Goal: Find specific page/section: Find specific page/section

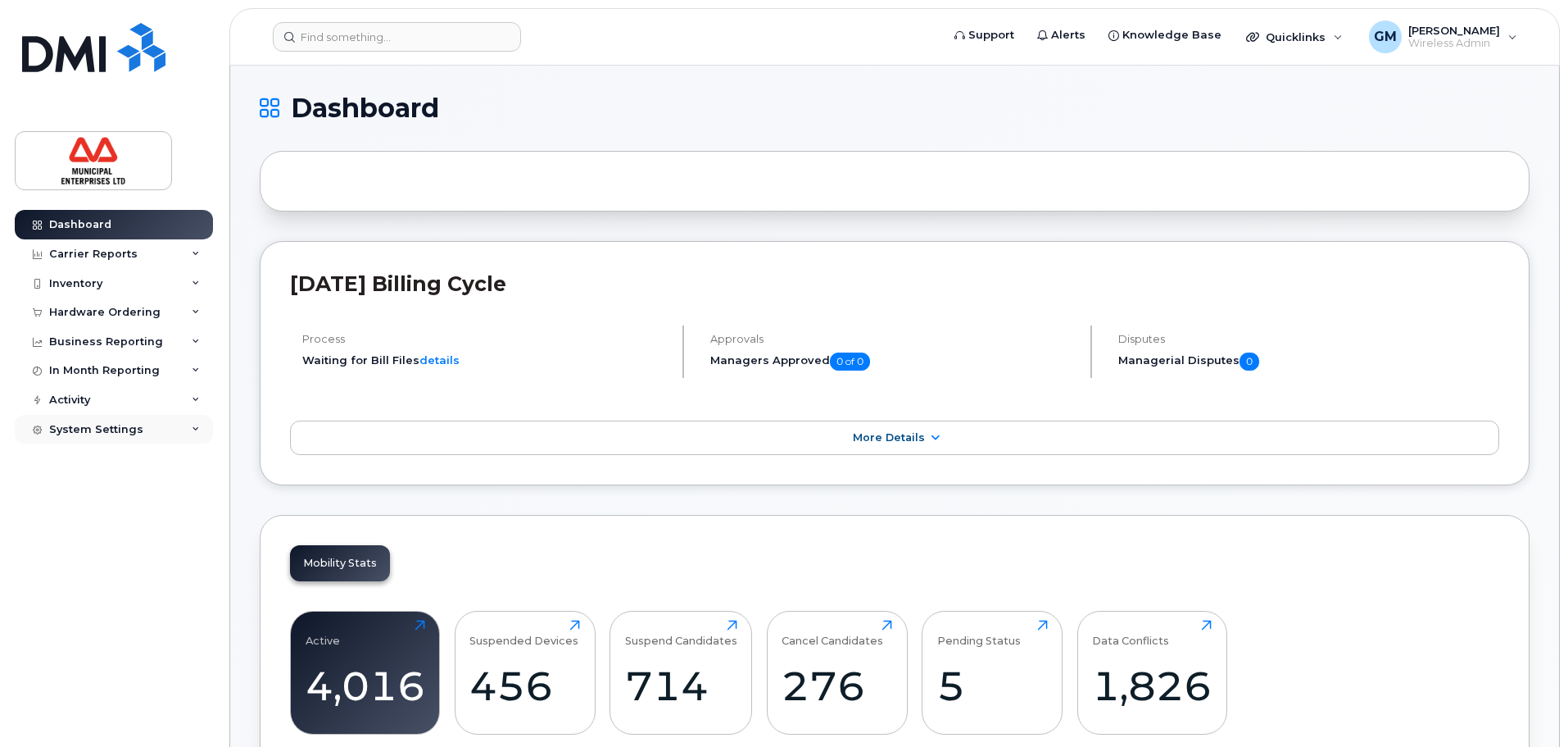
click at [137, 418] on div "System Settings" at bounding box center [115, 429] width 199 height 29
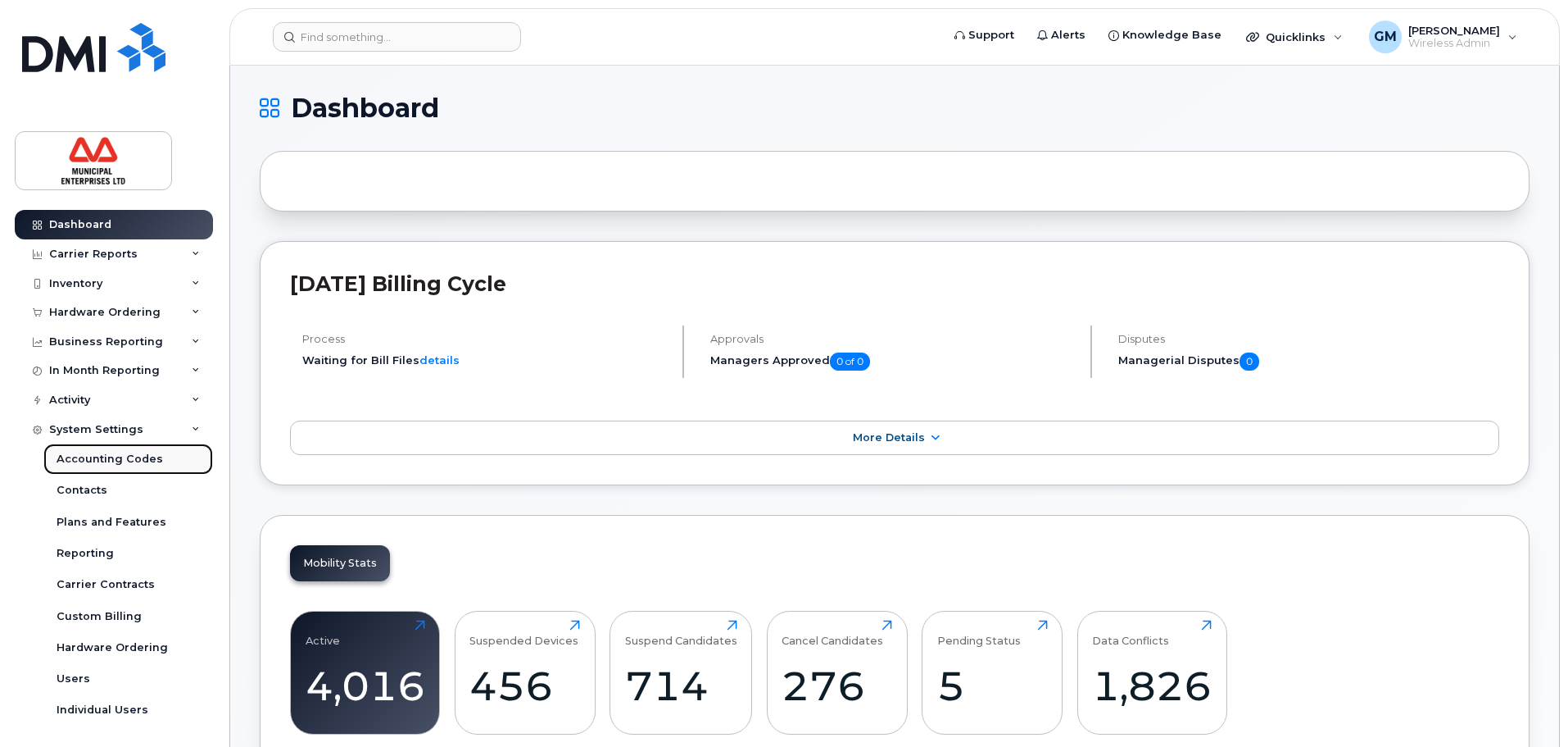
click at [131, 471] on link "Accounting Codes" at bounding box center [128, 458] width 169 height 31
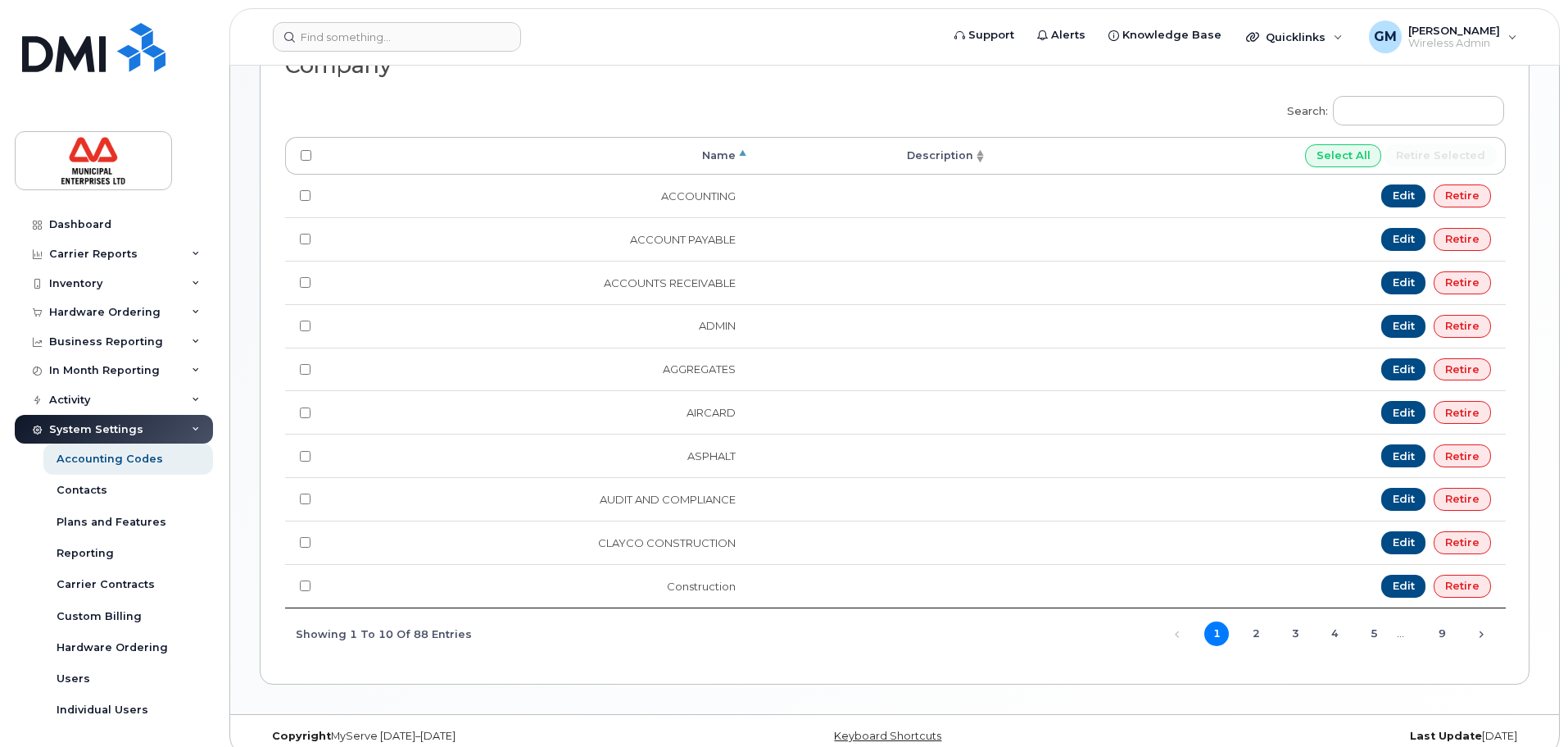
scroll to position [311, 0]
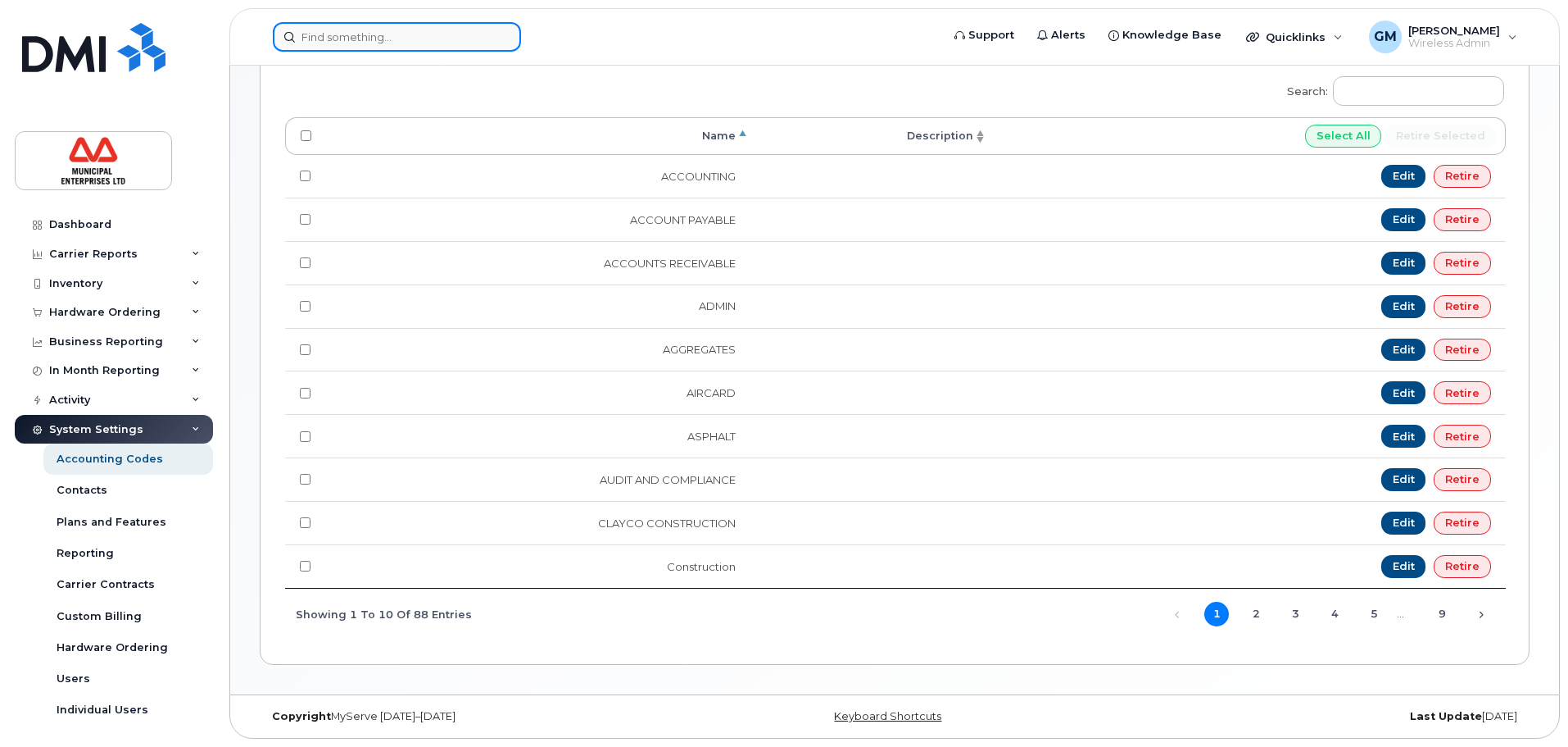
click at [429, 33] on input at bounding box center [396, 36] width 248 height 29
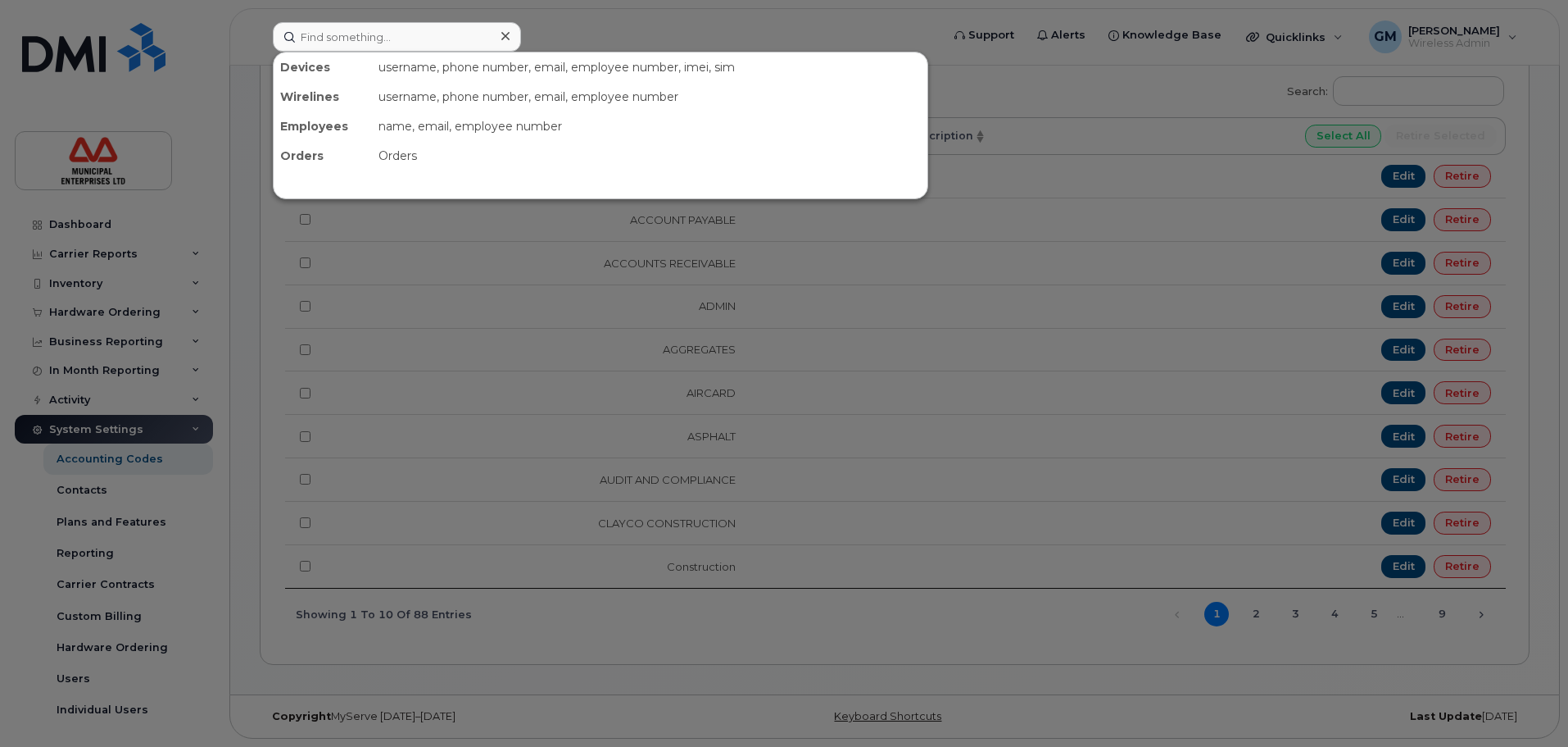
click at [1304, 640] on div at bounding box center [784, 373] width 1568 height 747
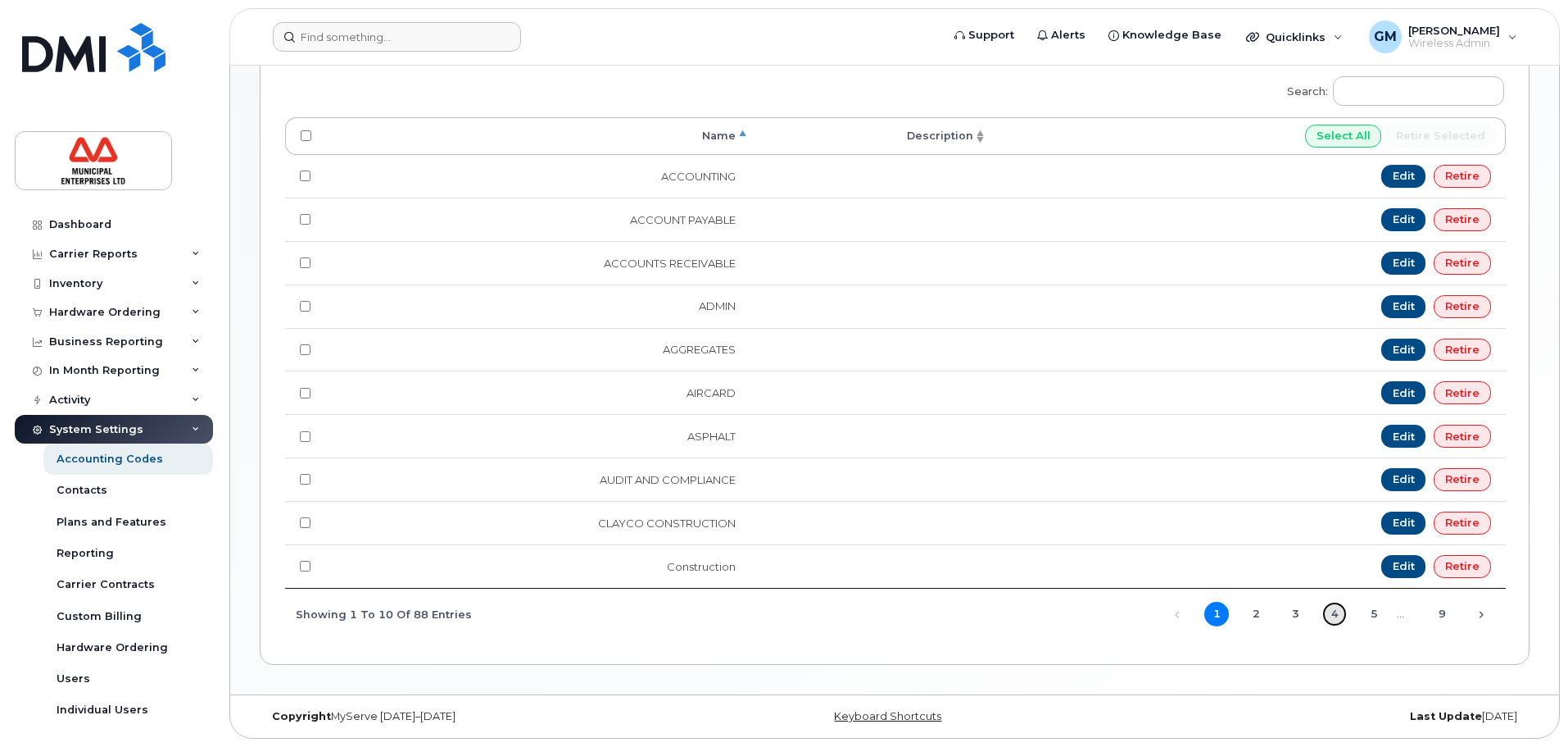
click at [1333, 614] on link "4" at bounding box center [1335, 614] width 25 height 25
click at [1373, 619] on link "5" at bounding box center [1374, 614] width 25 height 25
click at [1397, 619] on span "…" at bounding box center [1401, 614] width 28 height 13
click at [1377, 615] on link "6" at bounding box center [1374, 614] width 25 height 25
click at [1369, 614] on link "7" at bounding box center [1364, 614] width 25 height 25
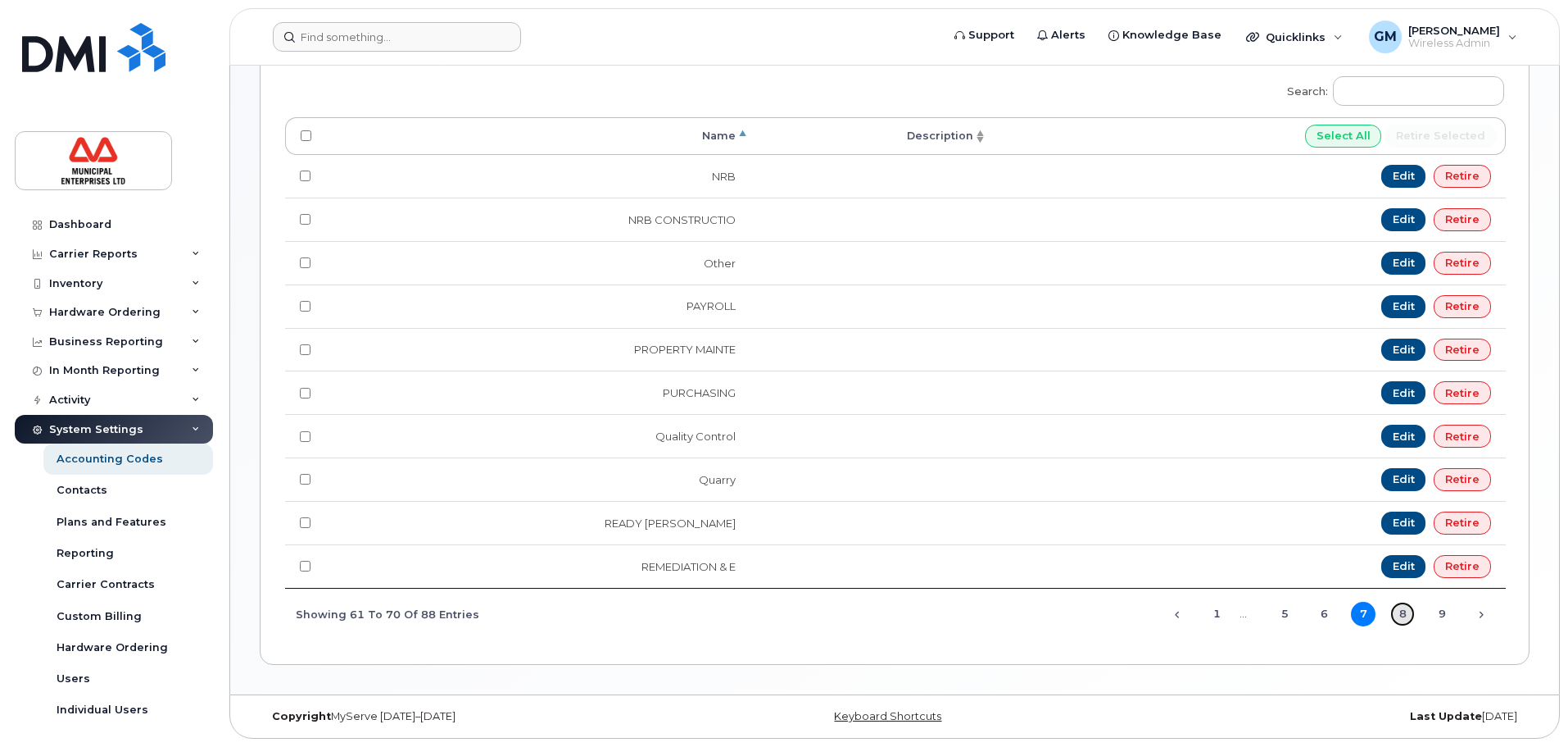
click at [1395, 614] on link "8" at bounding box center [1403, 614] width 25 height 25
click at [1440, 610] on link "9" at bounding box center [1442, 614] width 25 height 25
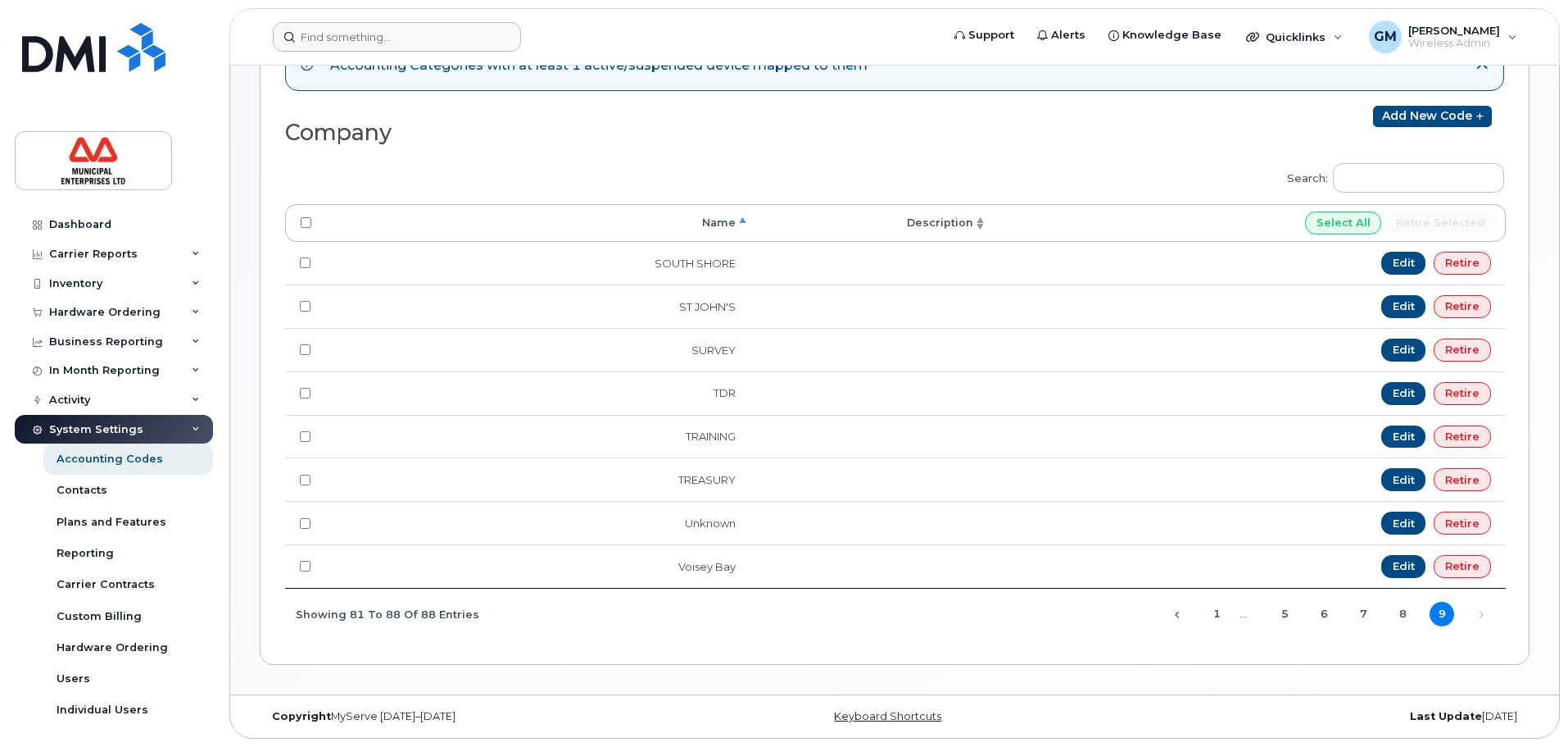
scroll to position [224, 0]
click at [1221, 611] on link "1" at bounding box center [1217, 614] width 25 height 25
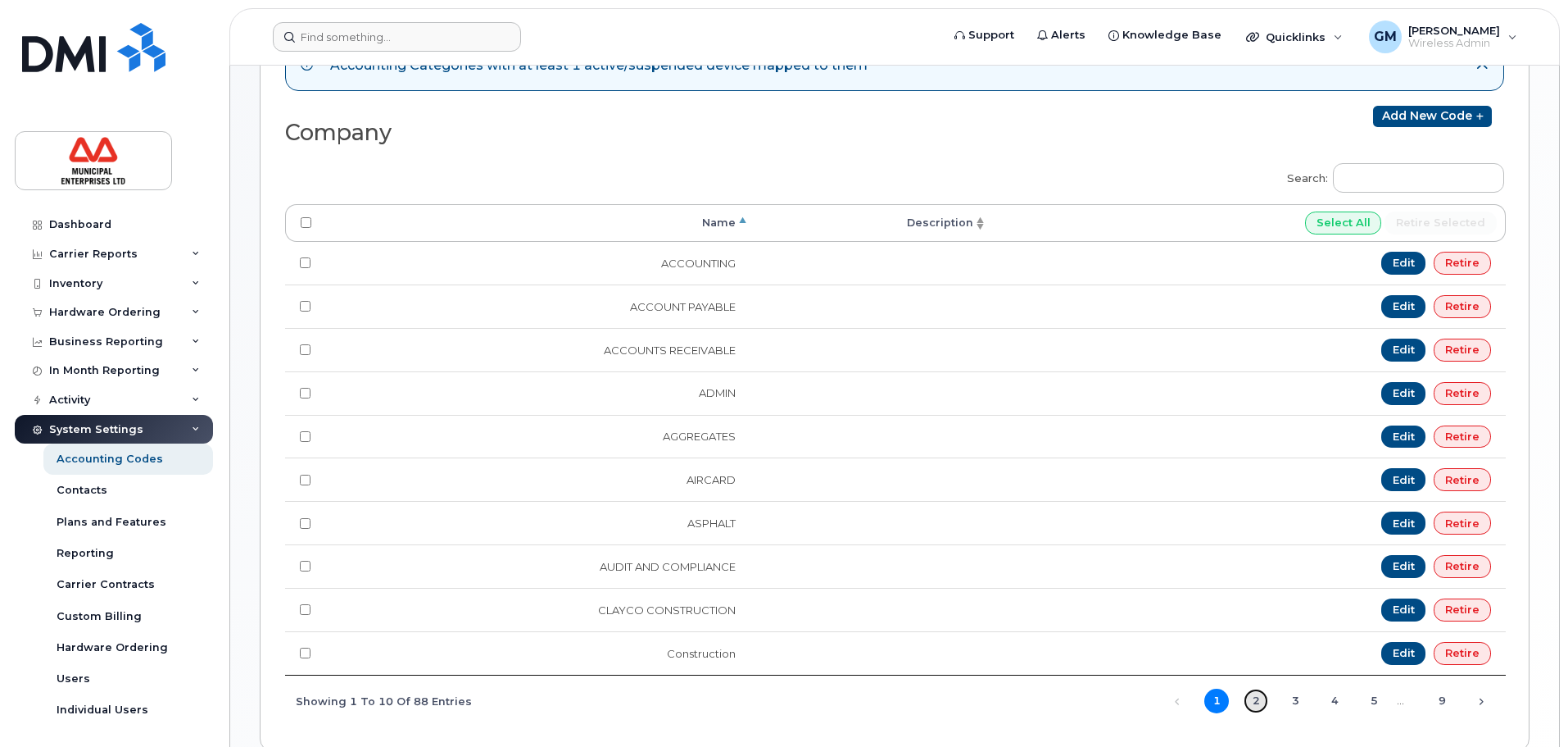
click at [1255, 689] on link "2" at bounding box center [1257, 701] width 25 height 25
click at [1292, 695] on link "3" at bounding box center [1295, 701] width 25 height 25
click at [1330, 703] on link "4" at bounding box center [1335, 701] width 25 height 25
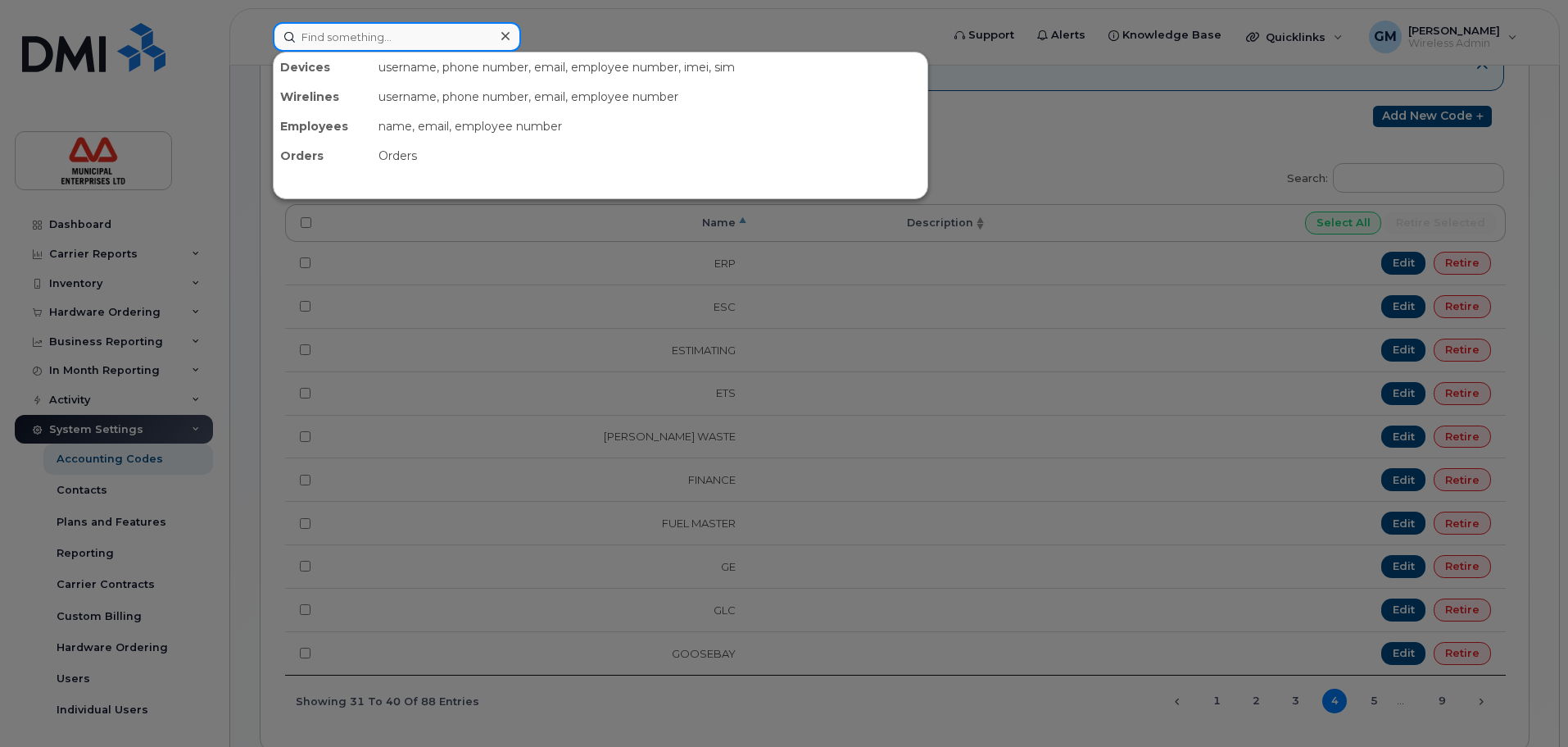
click at [500, 29] on div at bounding box center [396, 36] width 248 height 29
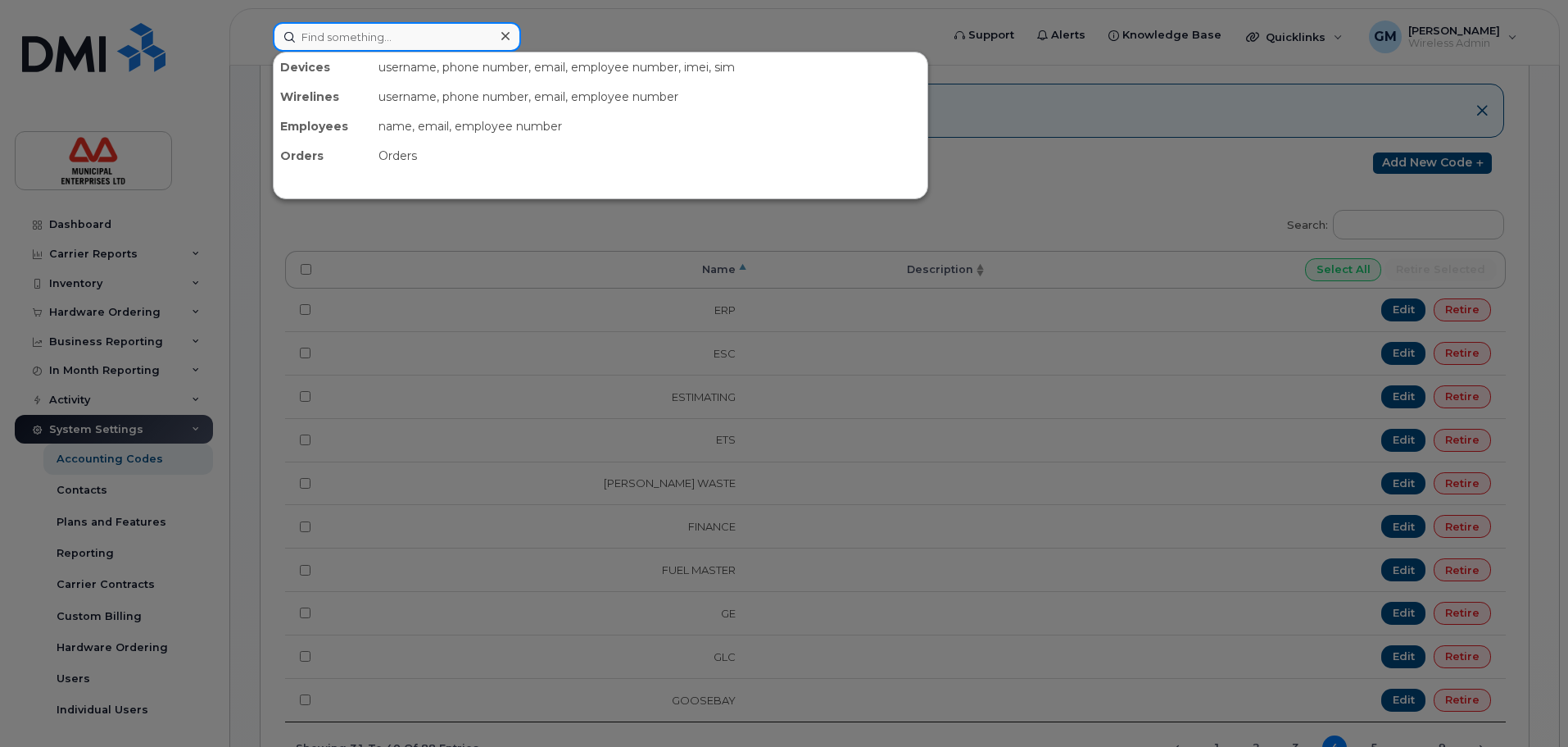
scroll to position [143, 0]
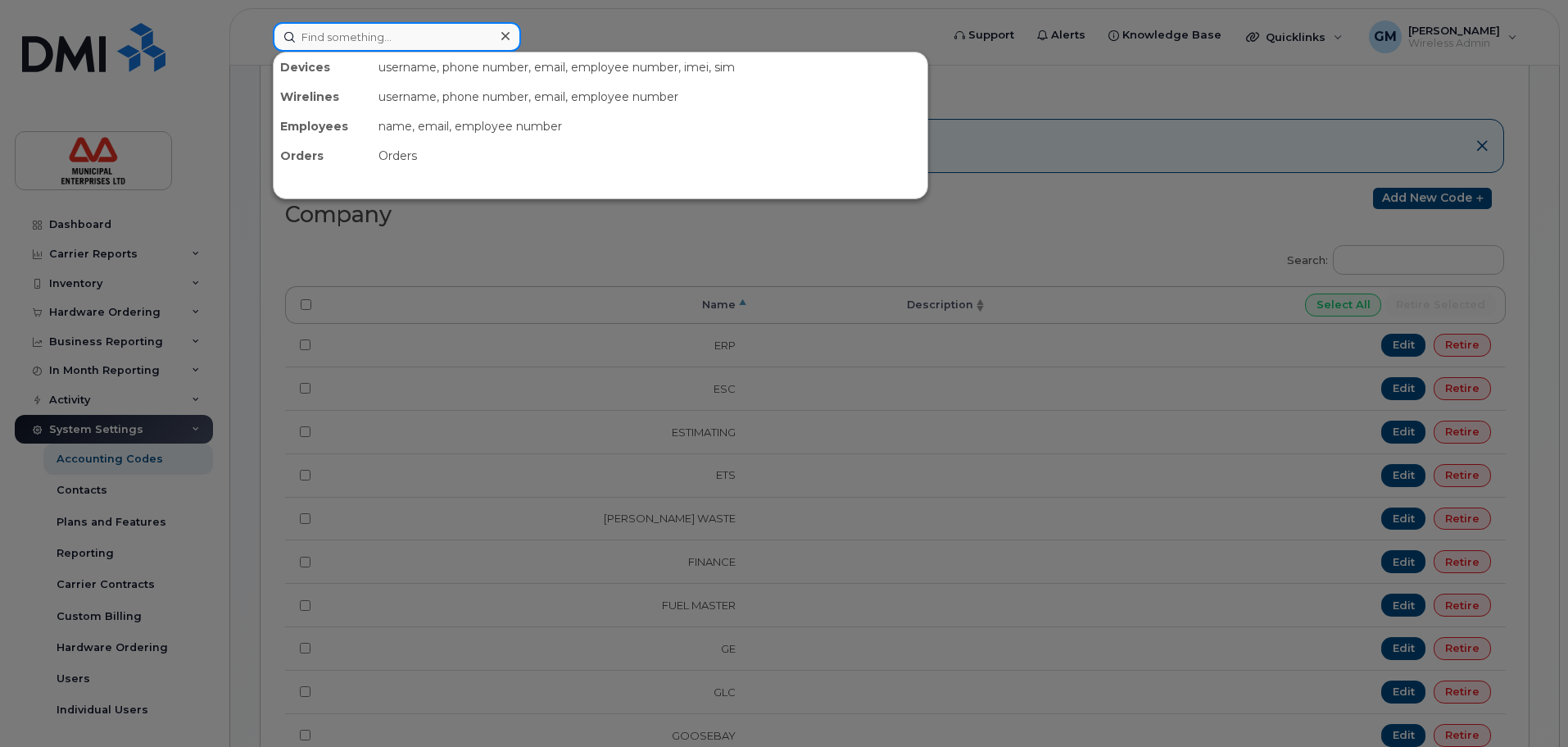
type input "e"
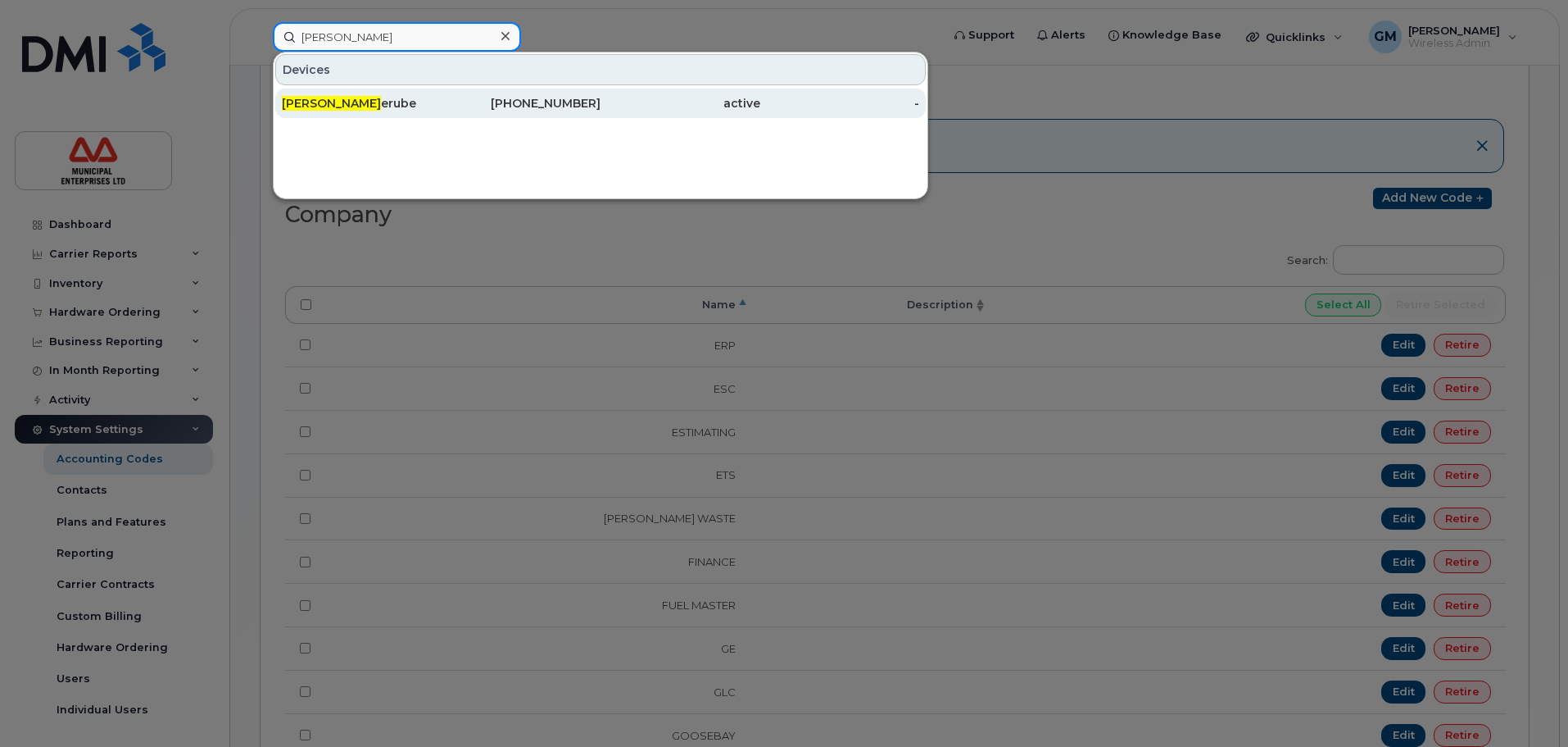
type input "leo b"
click at [475, 104] on div "902-483-4073" at bounding box center [521, 102] width 160 height 16
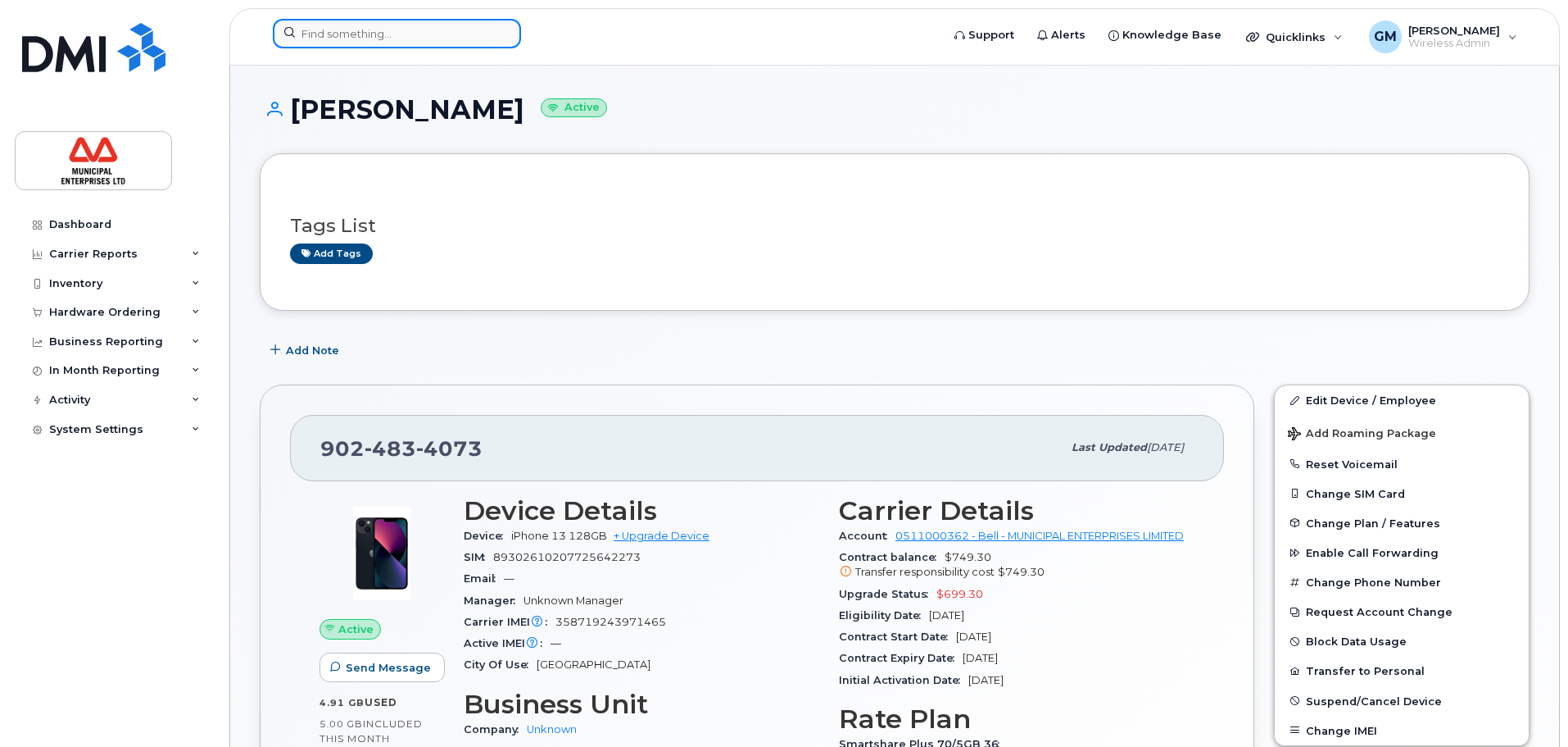
click at [412, 40] on input at bounding box center [396, 33] width 248 height 29
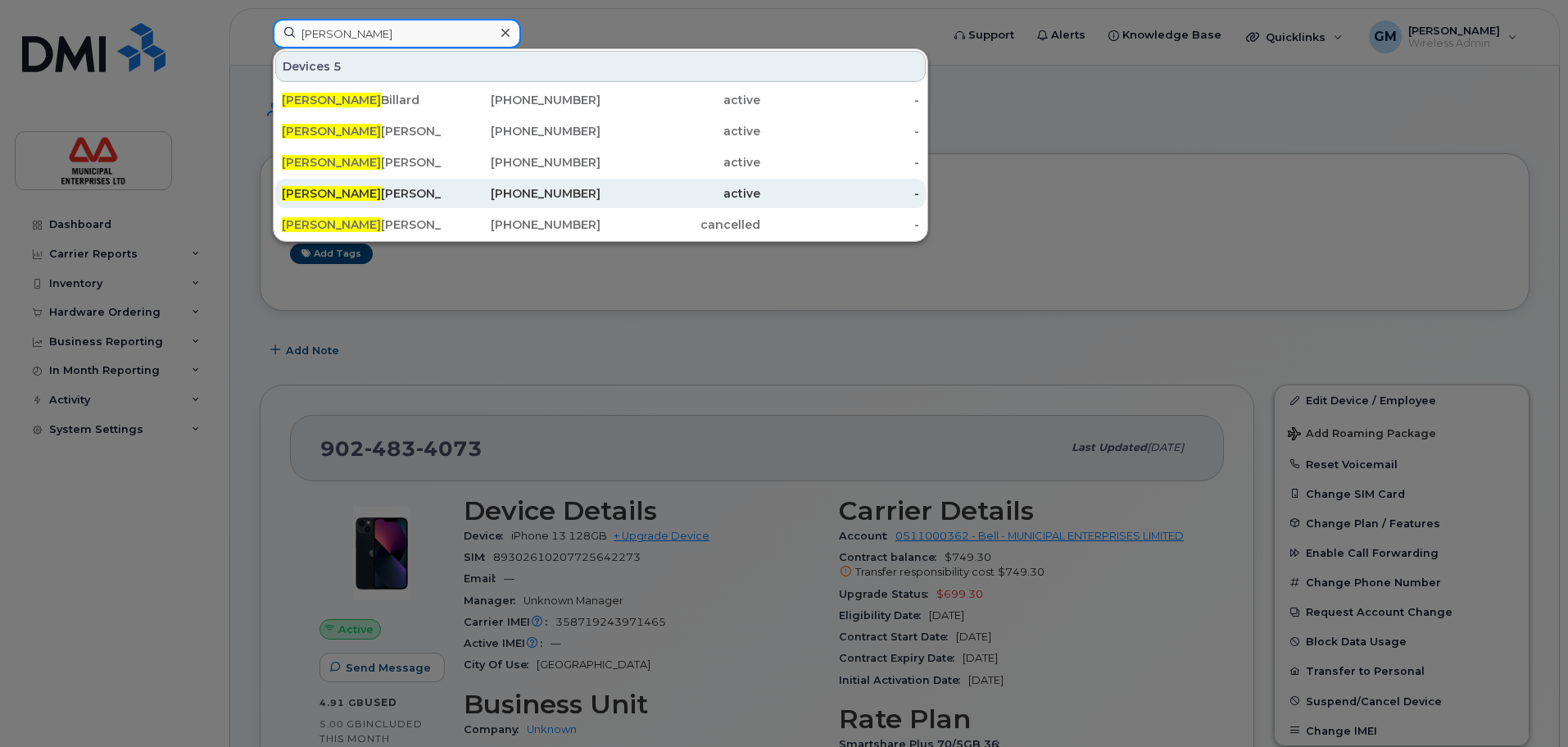
type input "billy"
click at [348, 187] on div "Billy Eickholt" at bounding box center [361, 193] width 160 height 16
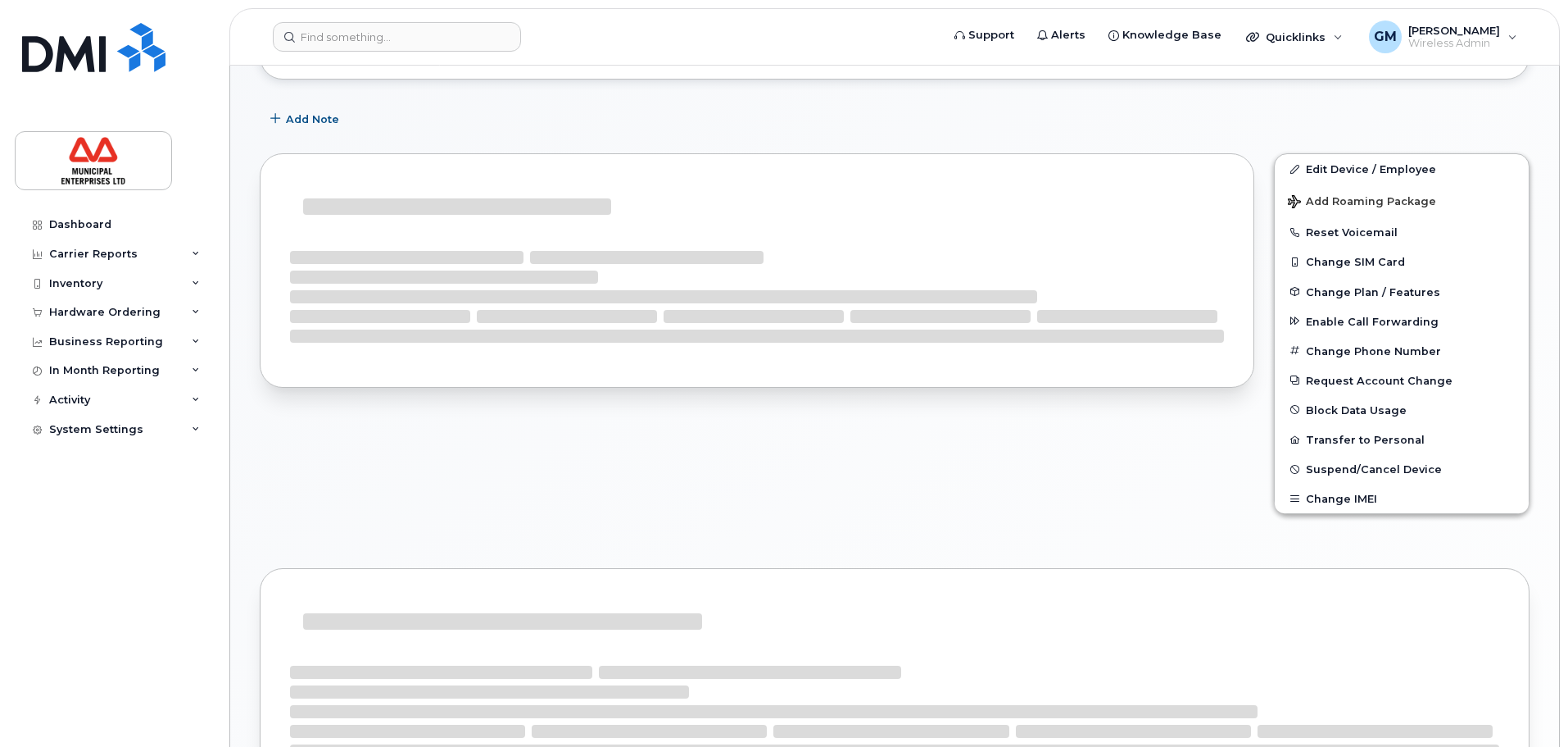
scroll to position [370, 0]
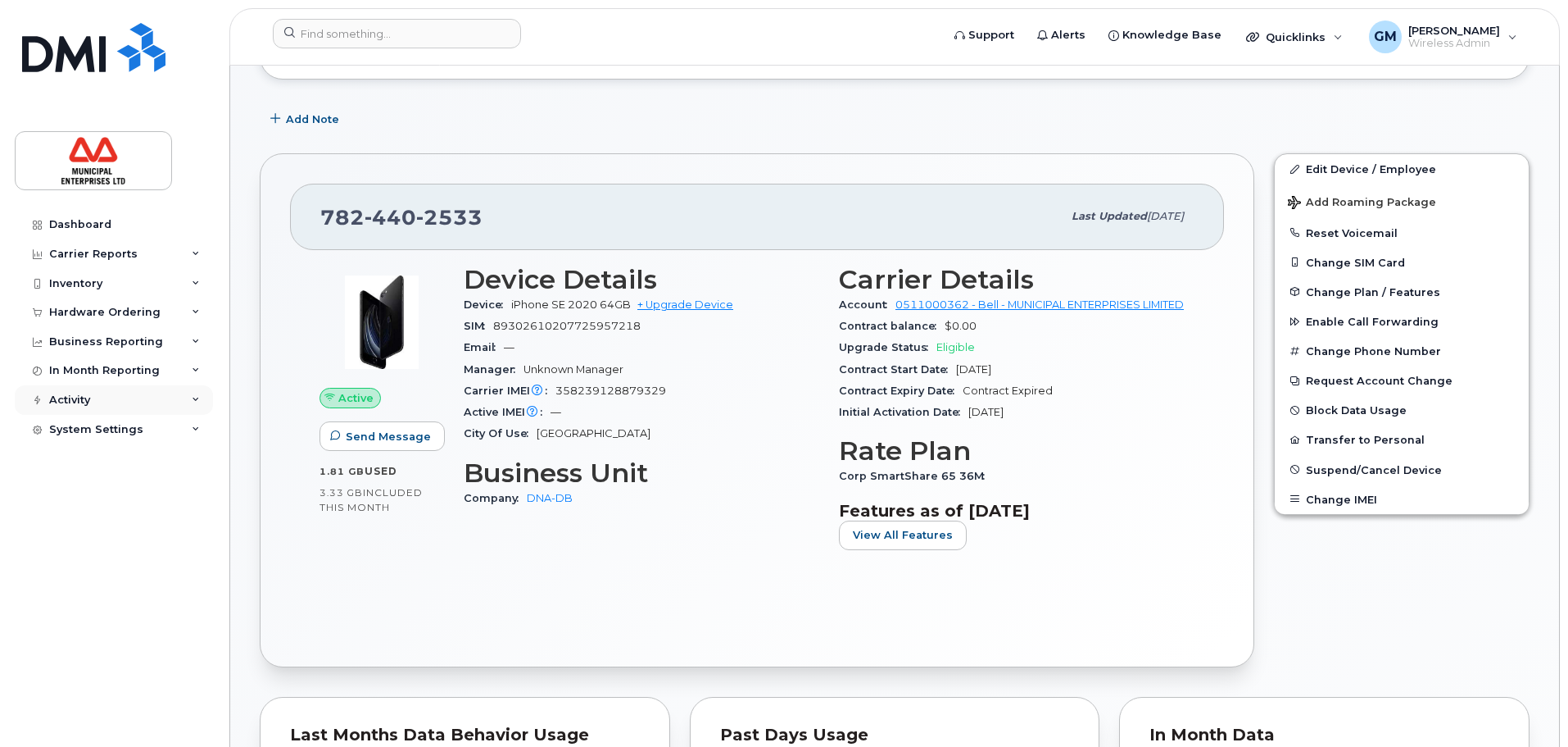
click at [124, 400] on div "Activity" at bounding box center [115, 400] width 199 height 29
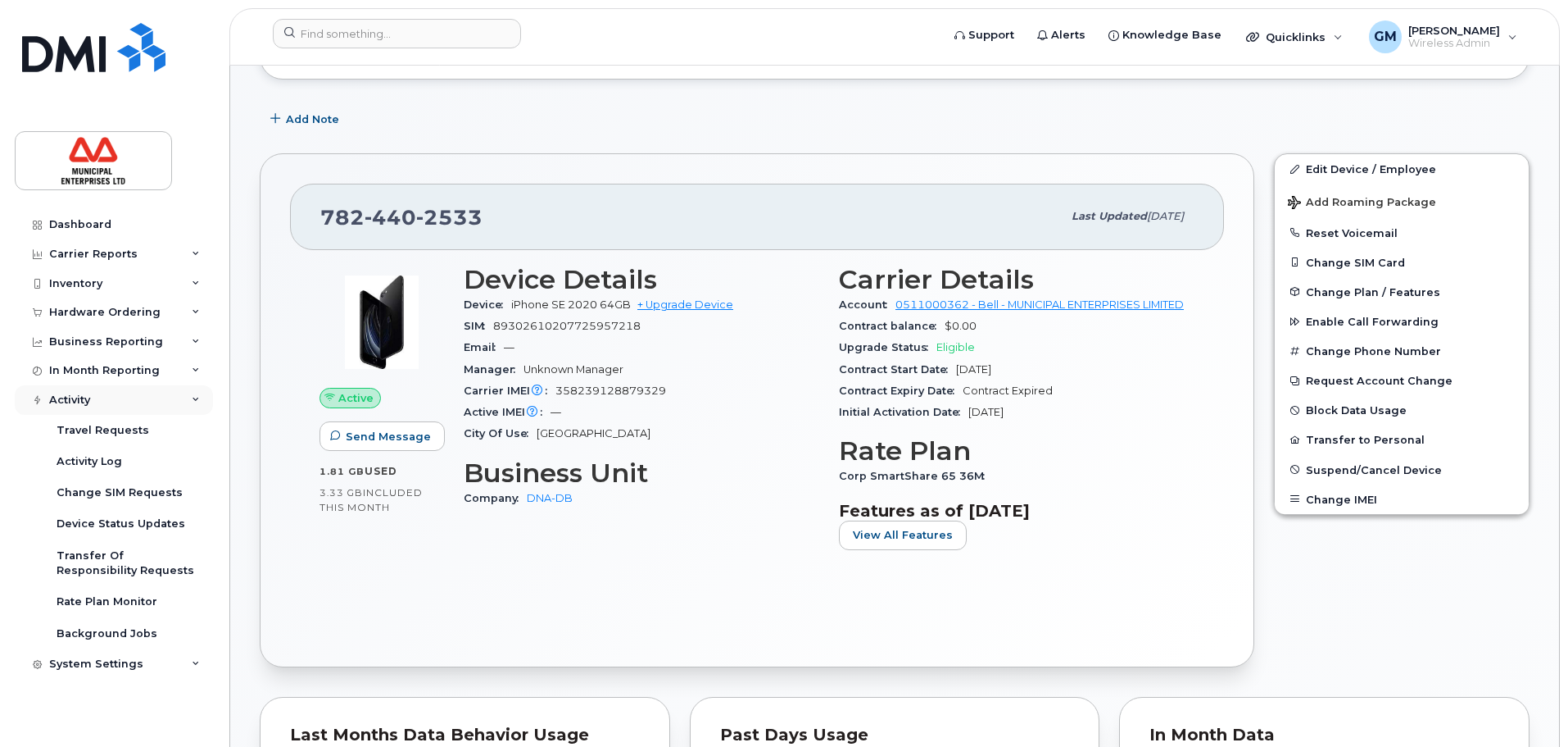
click at [124, 400] on div "Activity" at bounding box center [115, 400] width 199 height 29
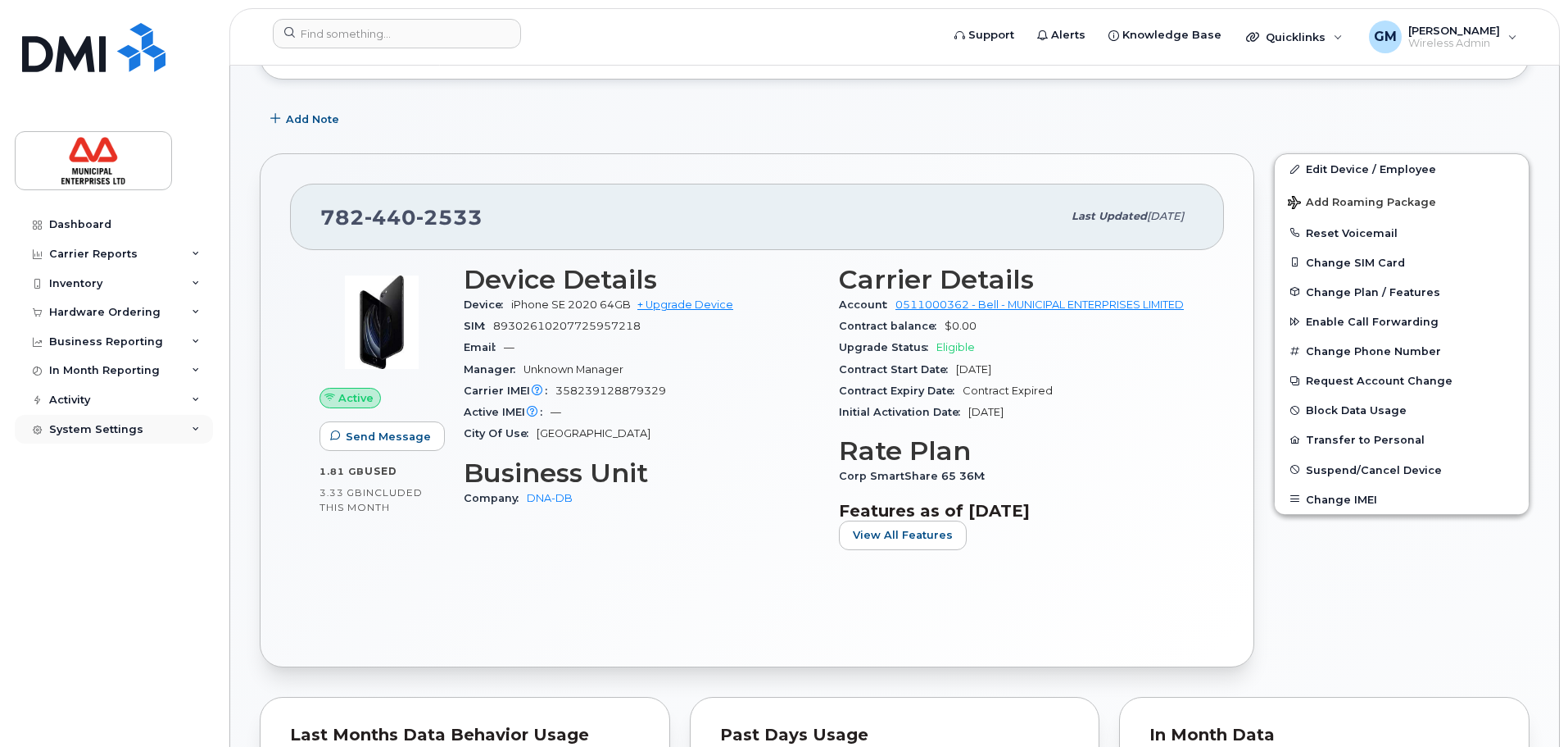
click at [129, 432] on div "System Settings" at bounding box center [97, 430] width 95 height 13
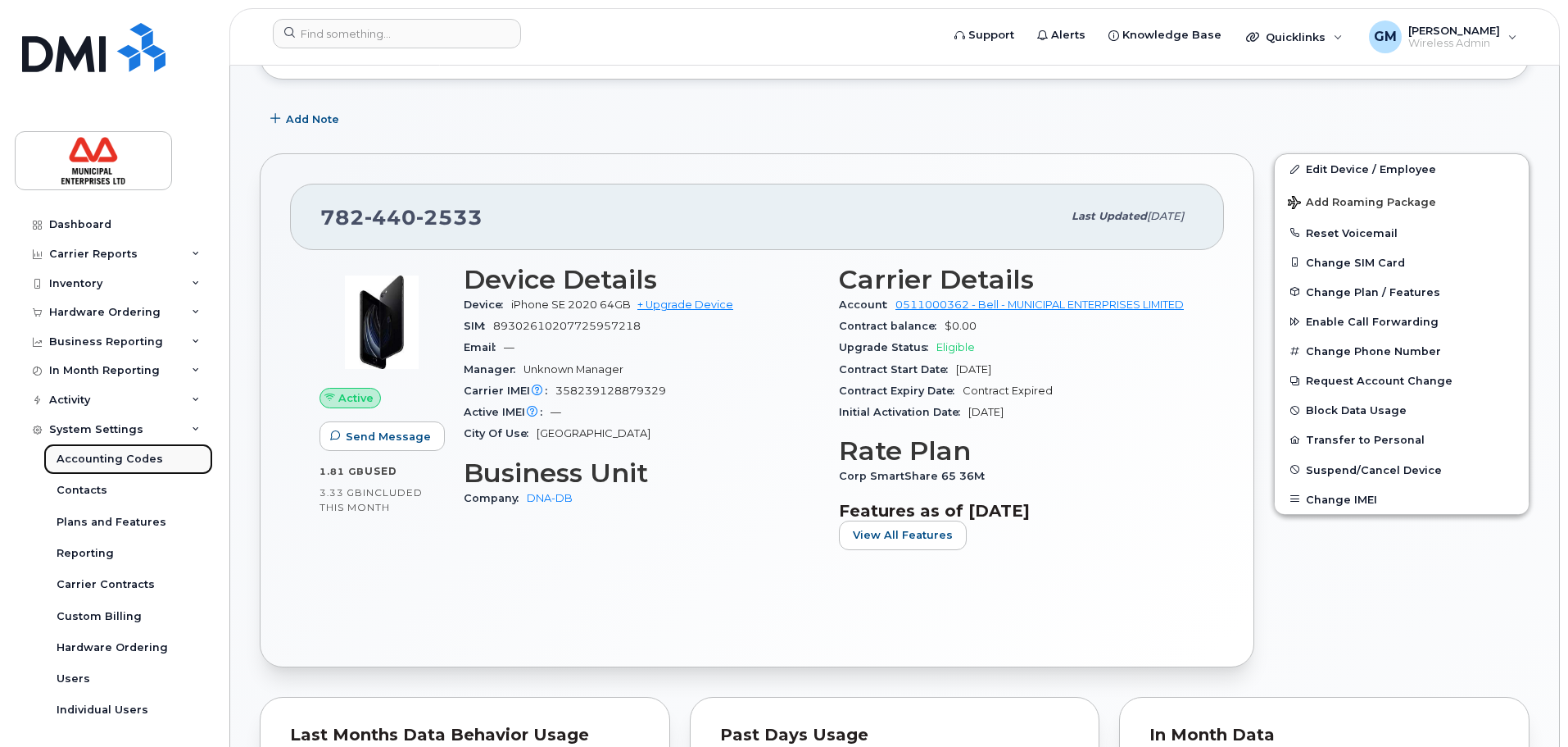
click at [130, 457] on div "Accounting Codes" at bounding box center [110, 459] width 107 height 15
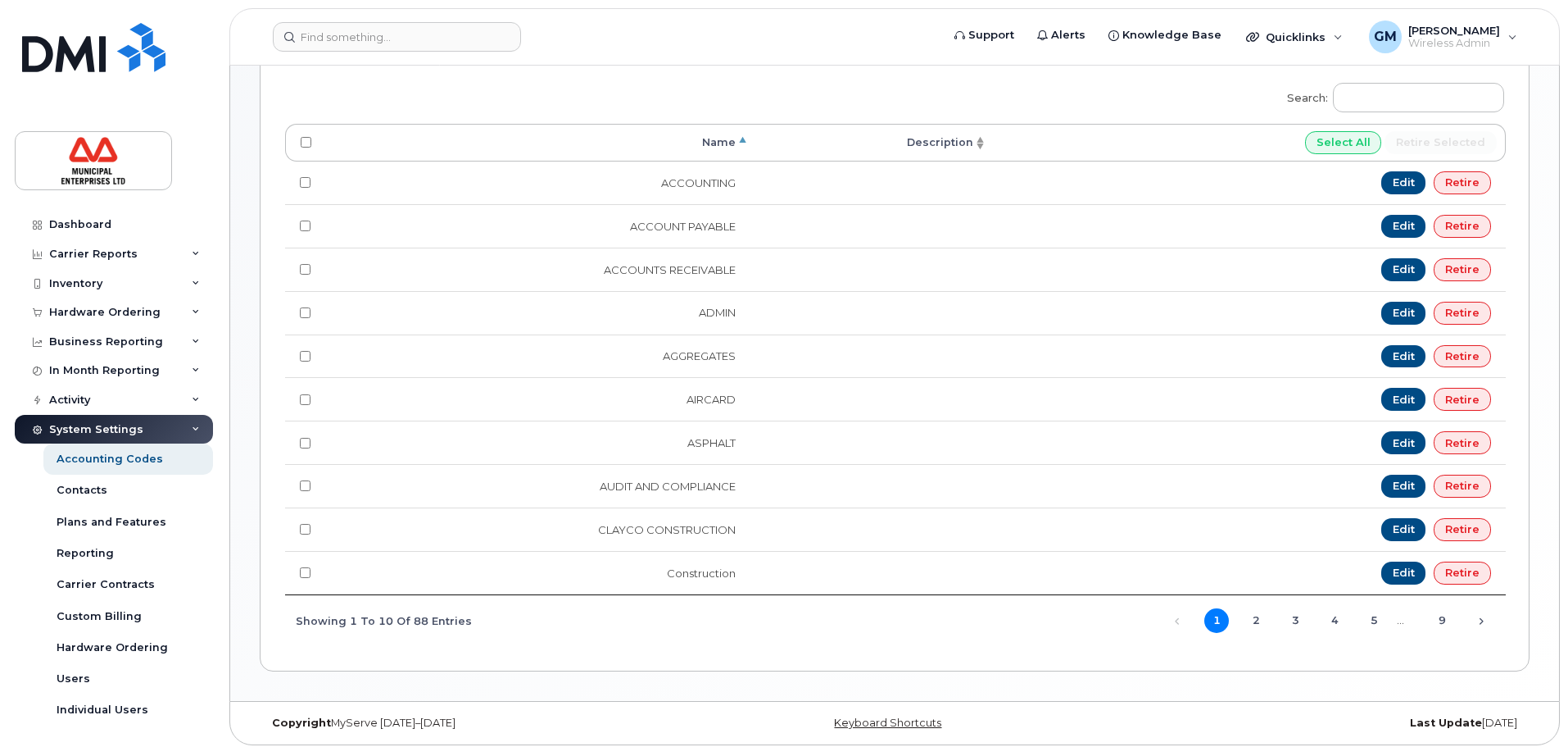
scroll to position [311, 0]
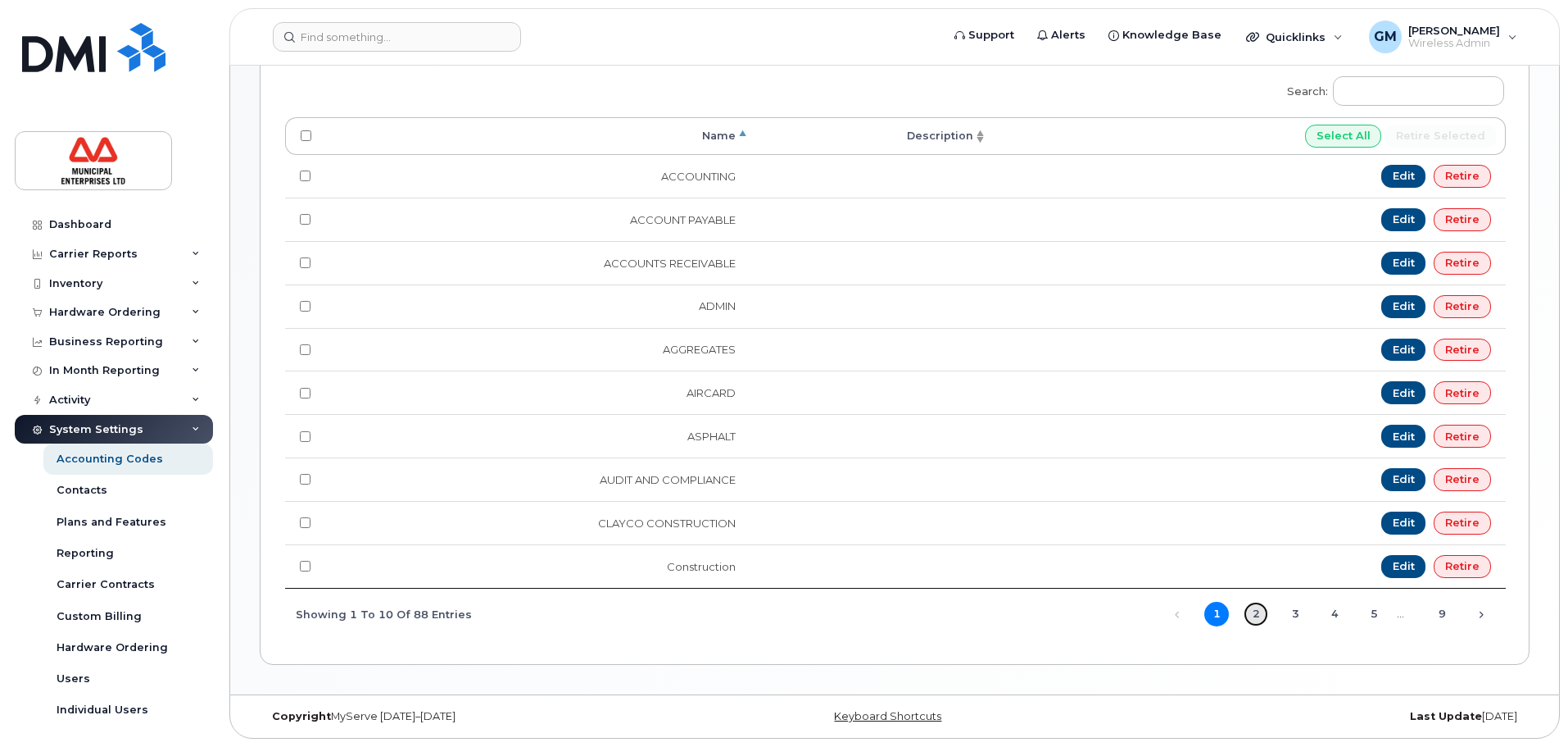
click at [1258, 616] on link "2" at bounding box center [1257, 614] width 25 height 25
click at [1295, 619] on link "3" at bounding box center [1295, 614] width 25 height 25
click at [1334, 616] on link "4" at bounding box center [1335, 614] width 25 height 25
click at [1376, 615] on link "5" at bounding box center [1374, 614] width 25 height 25
click at [1377, 614] on link "6" at bounding box center [1374, 614] width 25 height 25
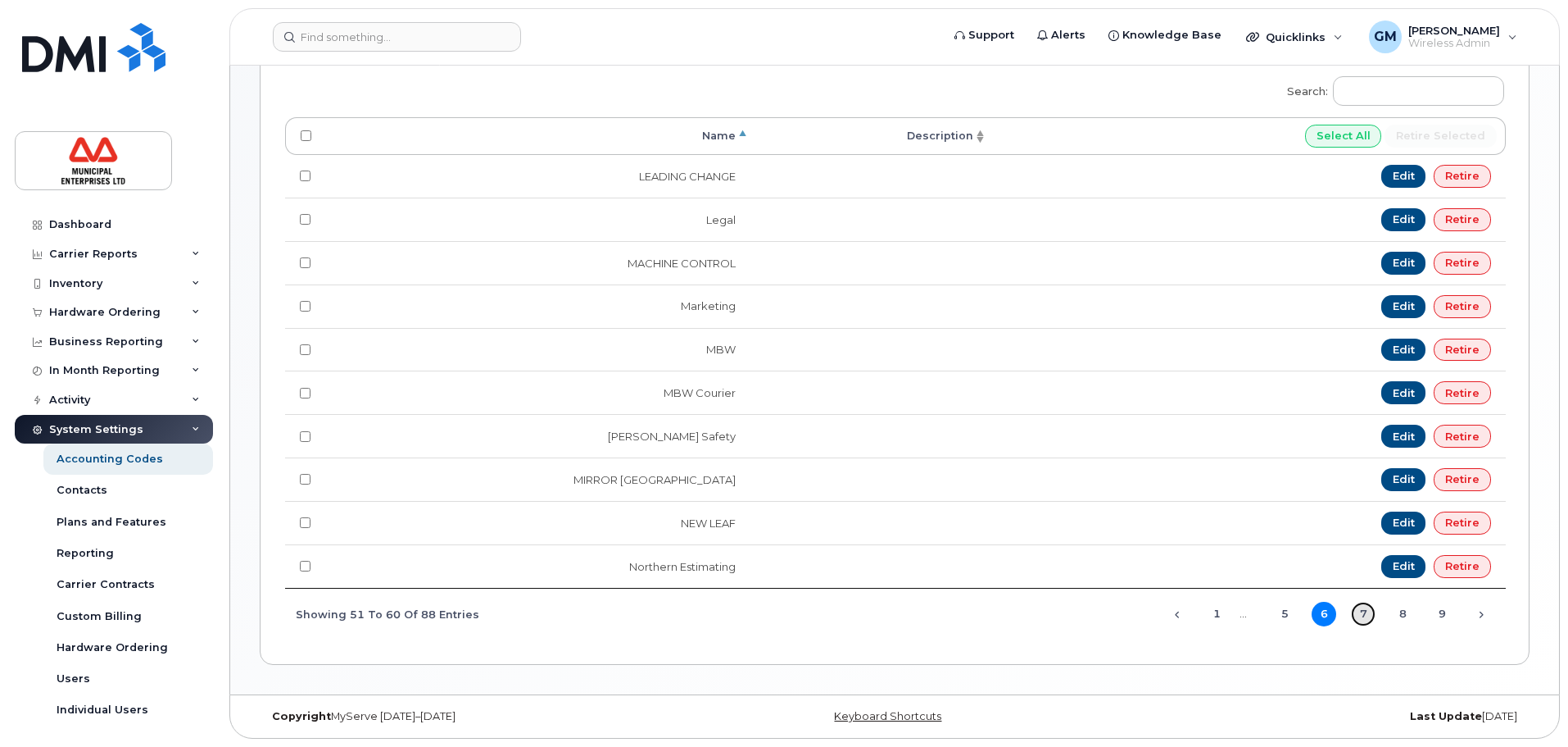
click at [1365, 616] on link "7" at bounding box center [1364, 614] width 25 height 25
click at [1413, 613] on link "8" at bounding box center [1403, 614] width 25 height 25
click at [1436, 617] on link "9" at bounding box center [1442, 614] width 25 height 25
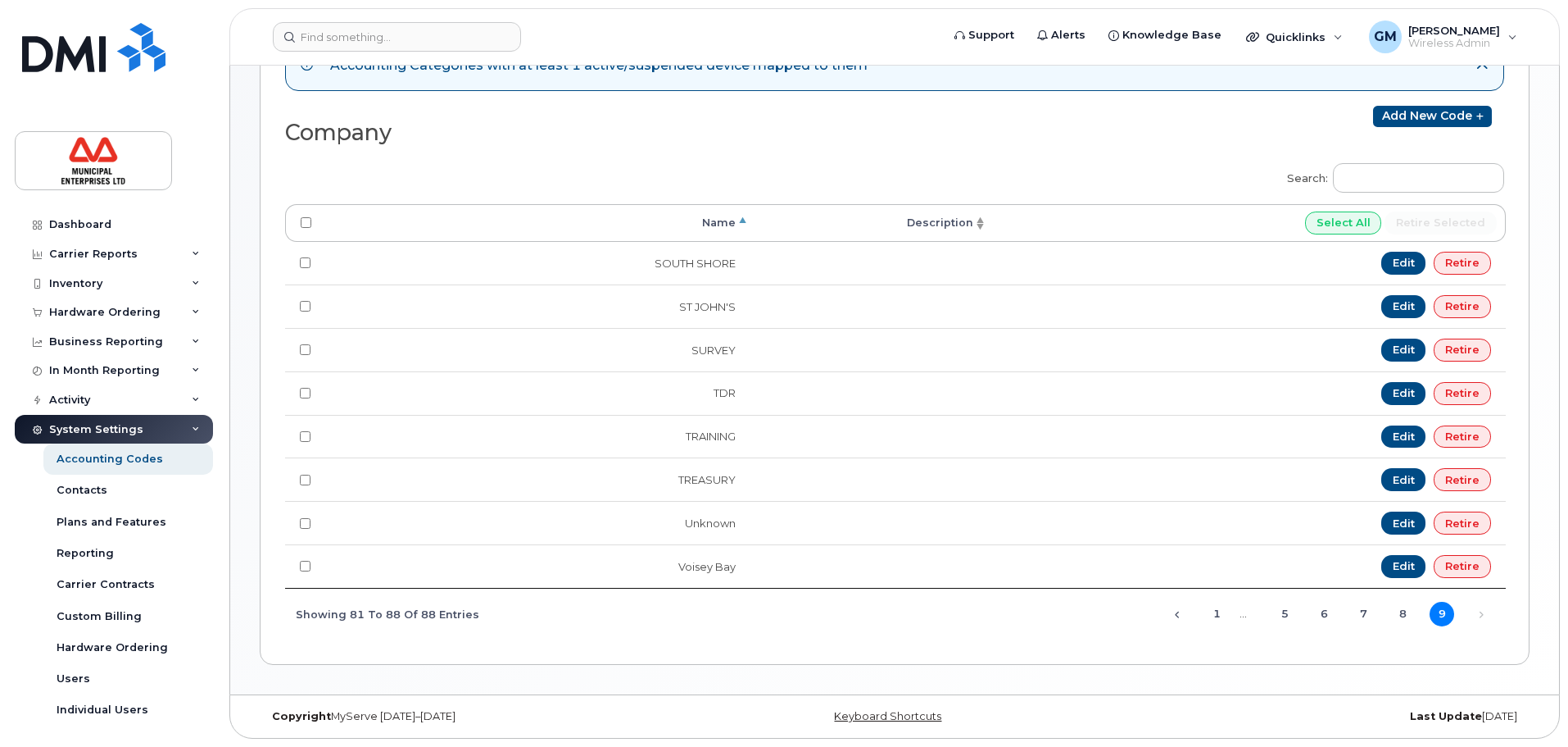
scroll to position [224, 0]
click at [1406, 619] on link "8" at bounding box center [1403, 614] width 25 height 25
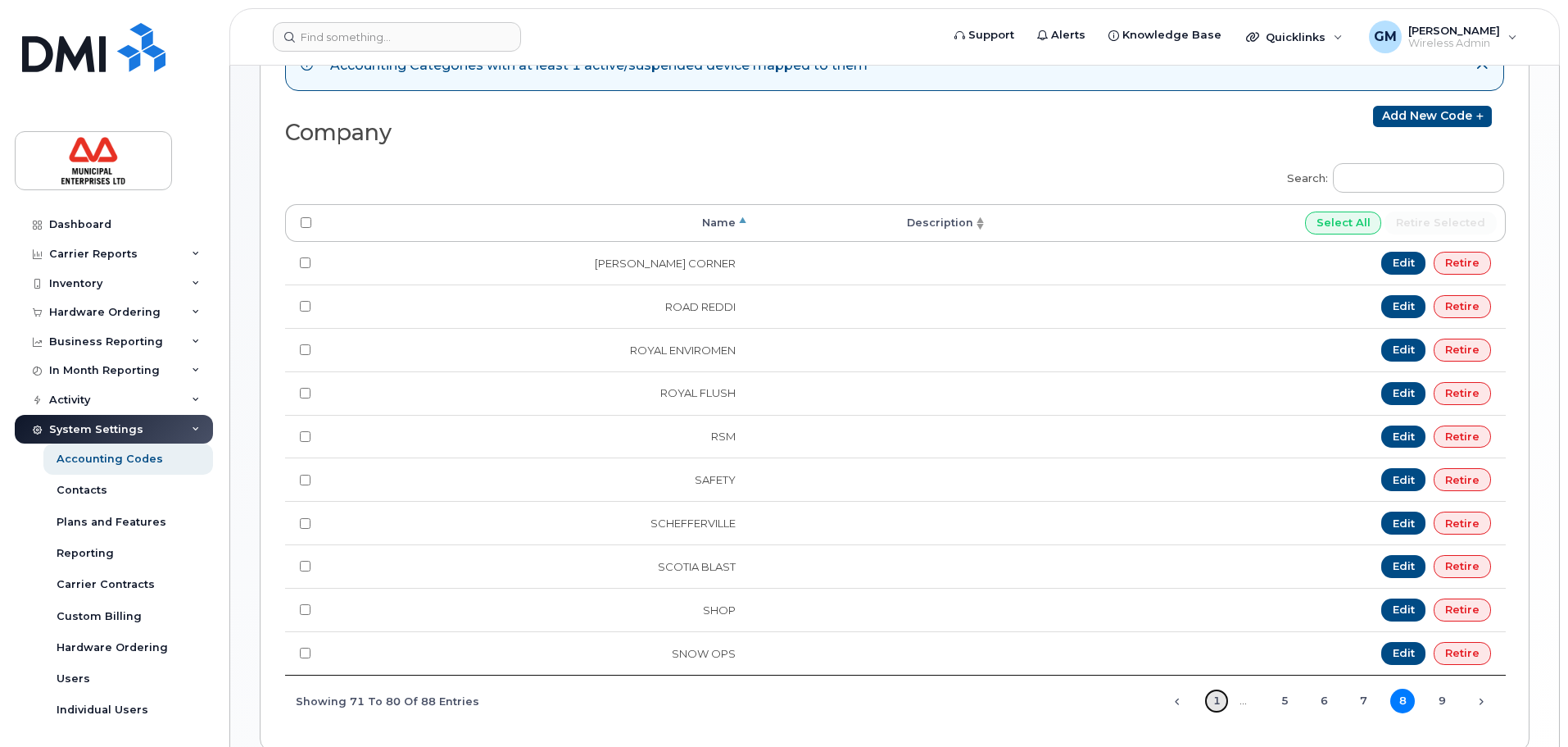
click at [1210, 701] on link "1" at bounding box center [1217, 701] width 25 height 25
click at [1264, 703] on link "2" at bounding box center [1257, 701] width 25 height 25
click at [1294, 699] on link "3" at bounding box center [1295, 701] width 25 height 25
click at [1260, 705] on link "2" at bounding box center [1257, 701] width 25 height 25
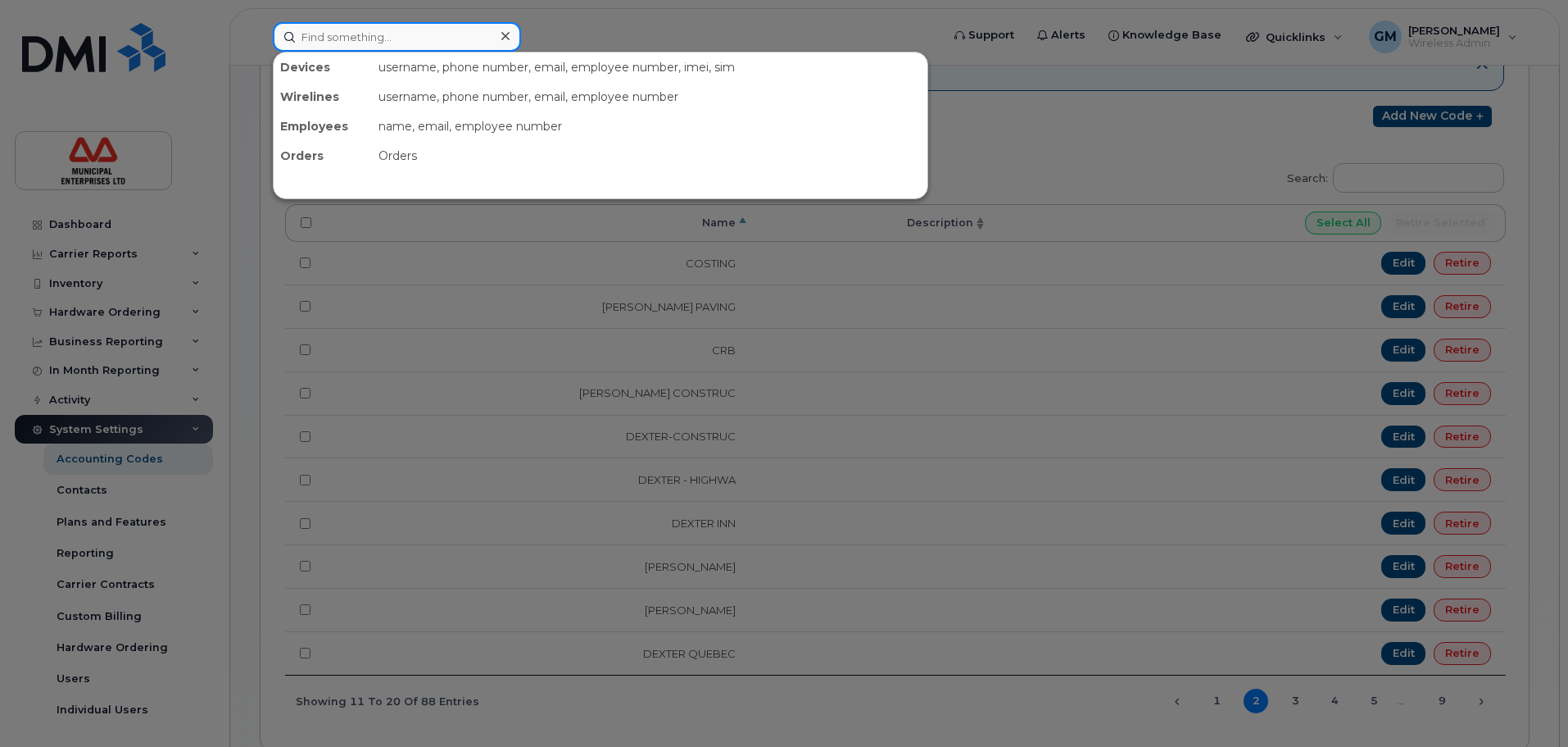
click at [430, 38] on input at bounding box center [396, 36] width 248 height 29
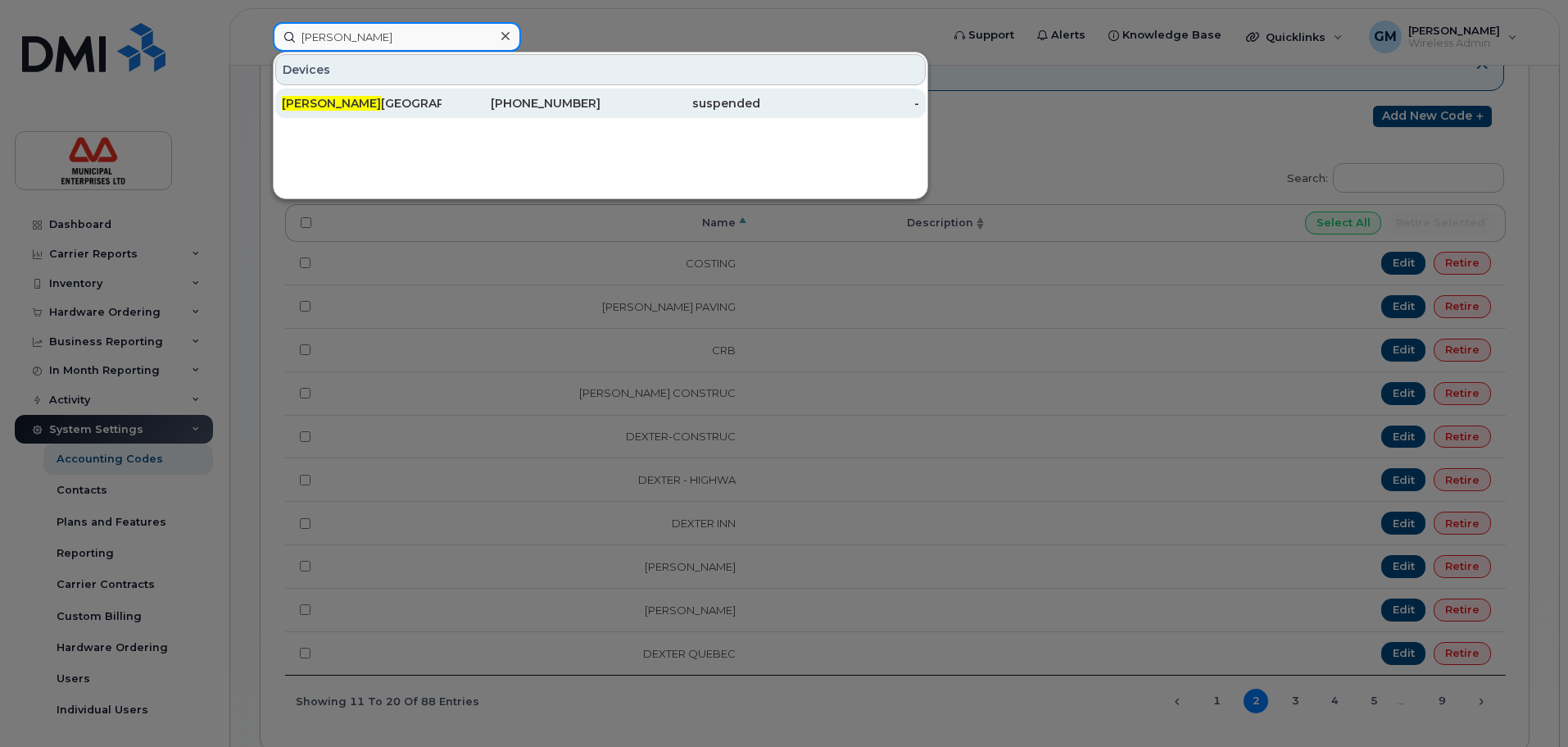
type input "carla"
click at [408, 96] on div "Carla Brazil" at bounding box center [361, 102] width 160 height 16
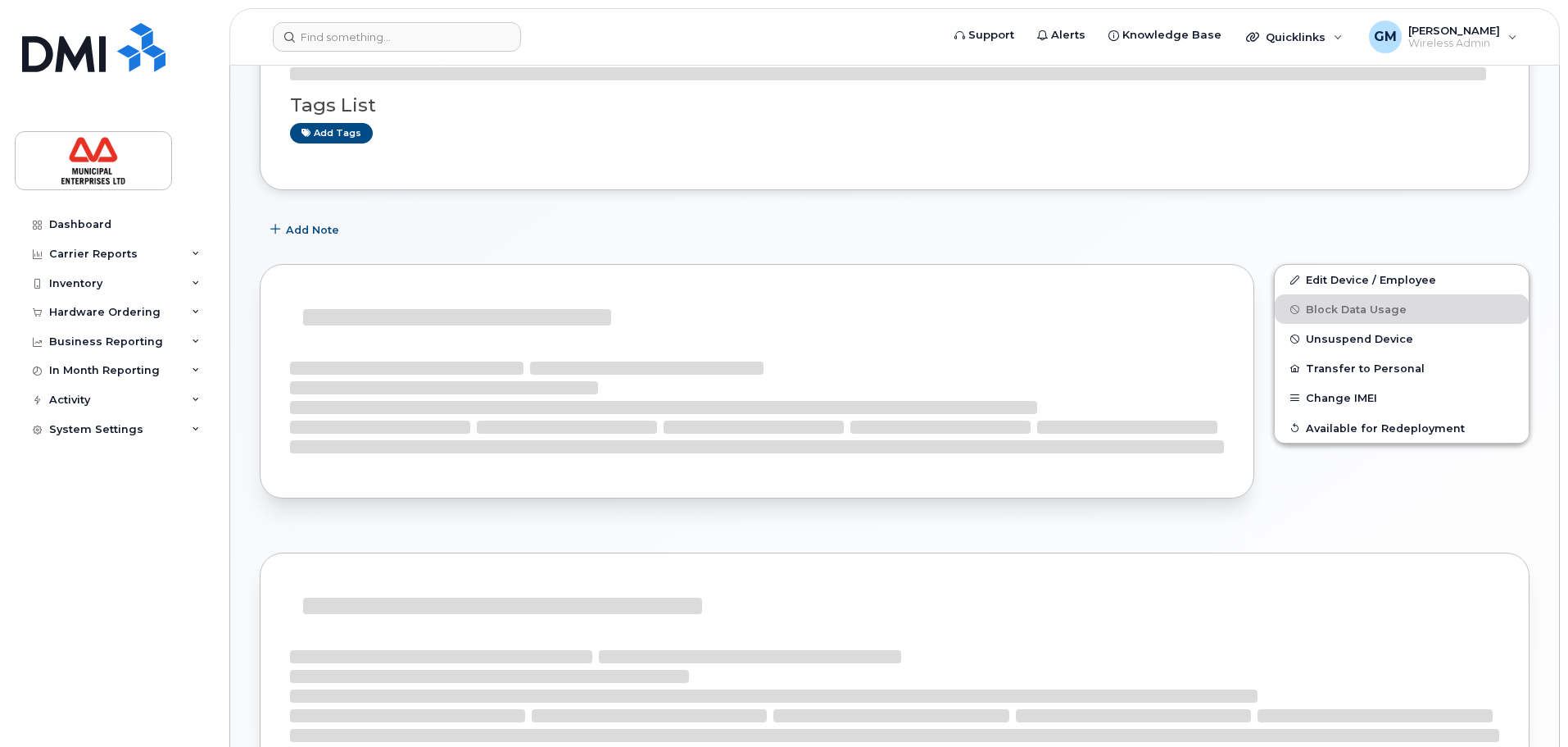
scroll to position [164, 0]
